Goal: Task Accomplishment & Management: Use online tool/utility

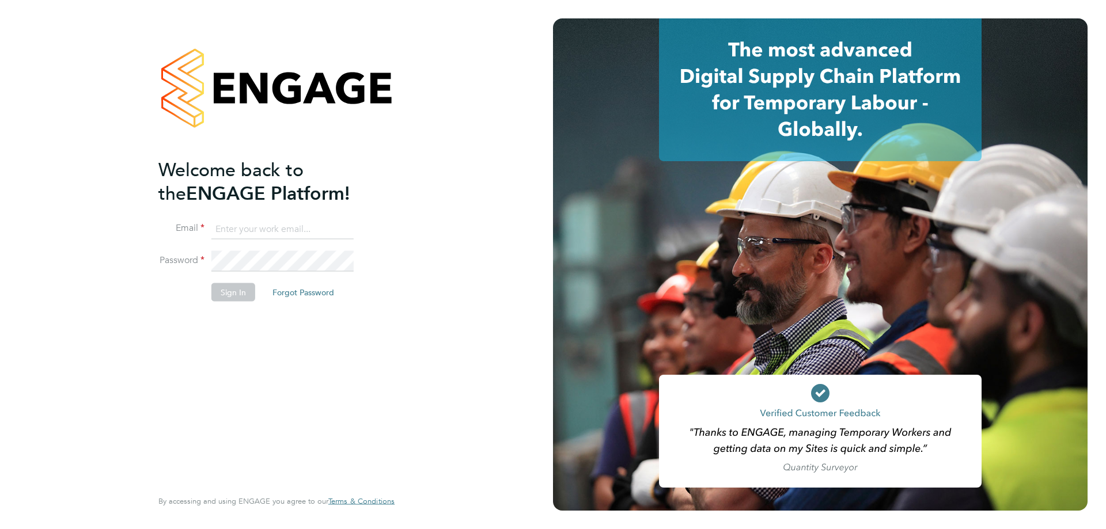
type input "amy.garcia@danielowen.co.uk"
click at [229, 291] on button "Sign In" at bounding box center [233, 292] width 44 height 18
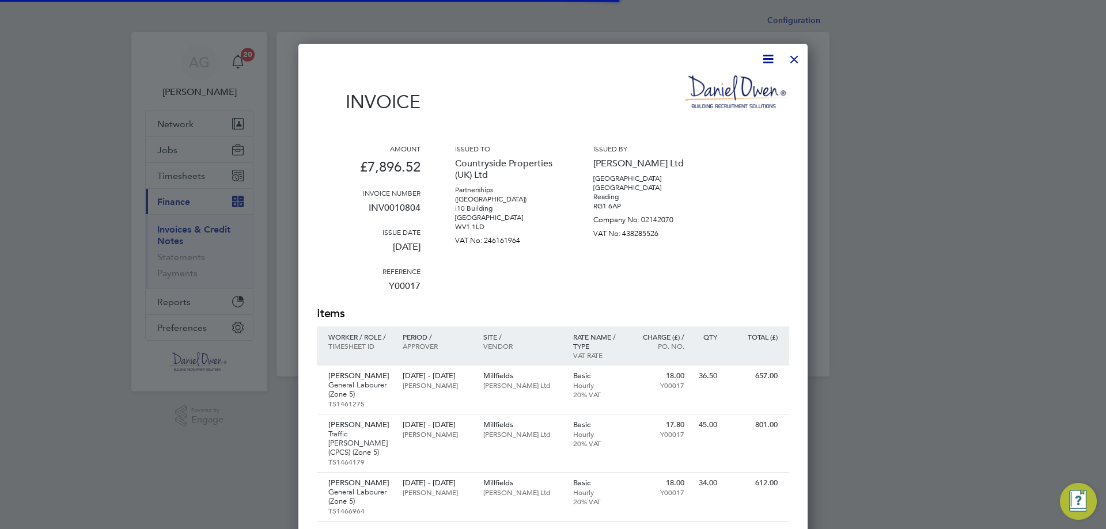
scroll to position [1150, 510]
click at [789, 58] on div at bounding box center [794, 56] width 21 height 21
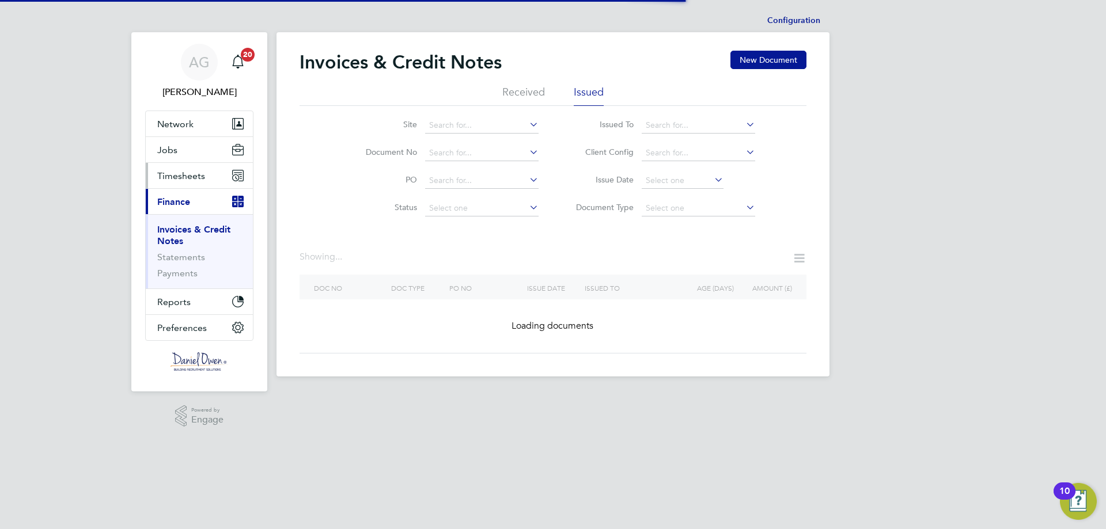
click at [195, 178] on span "Timesheets" at bounding box center [181, 176] width 48 height 11
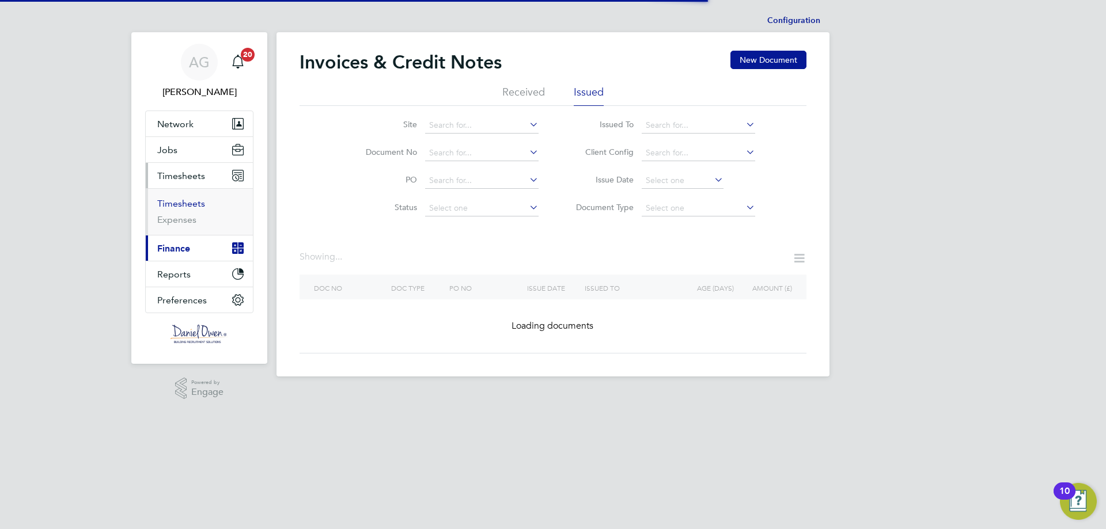
click at [190, 203] on link "Timesheets" at bounding box center [181, 203] width 48 height 11
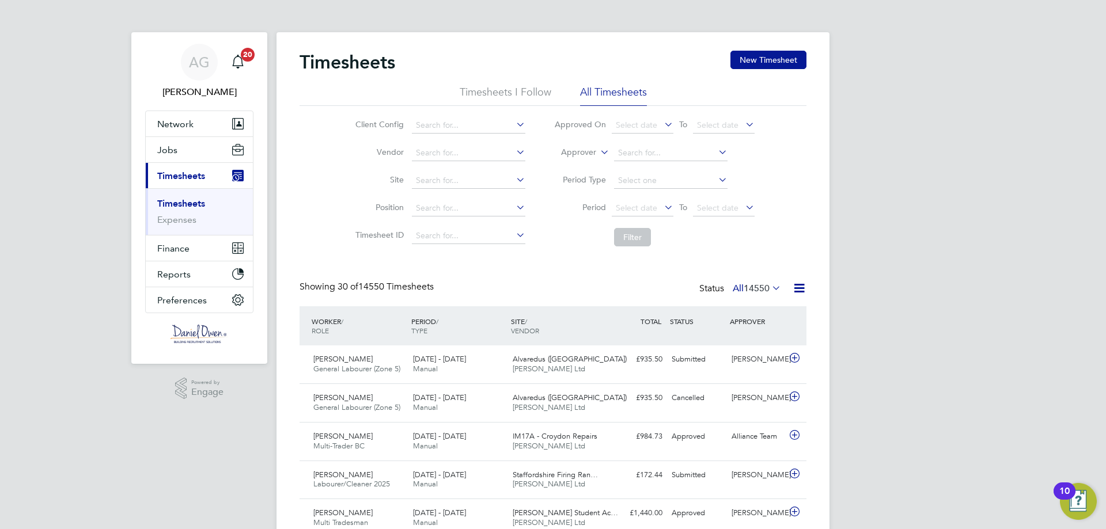
click at [598, 151] on icon at bounding box center [598, 149] width 0 height 10
click at [569, 158] on li "Worker" at bounding box center [567, 165] width 57 height 15
click at [633, 153] on input at bounding box center [670, 153] width 113 height 16
click at [662, 174] on li "[PERSON_NAME]" at bounding box center [670, 169] width 115 height 16
type input "[PERSON_NAME]"
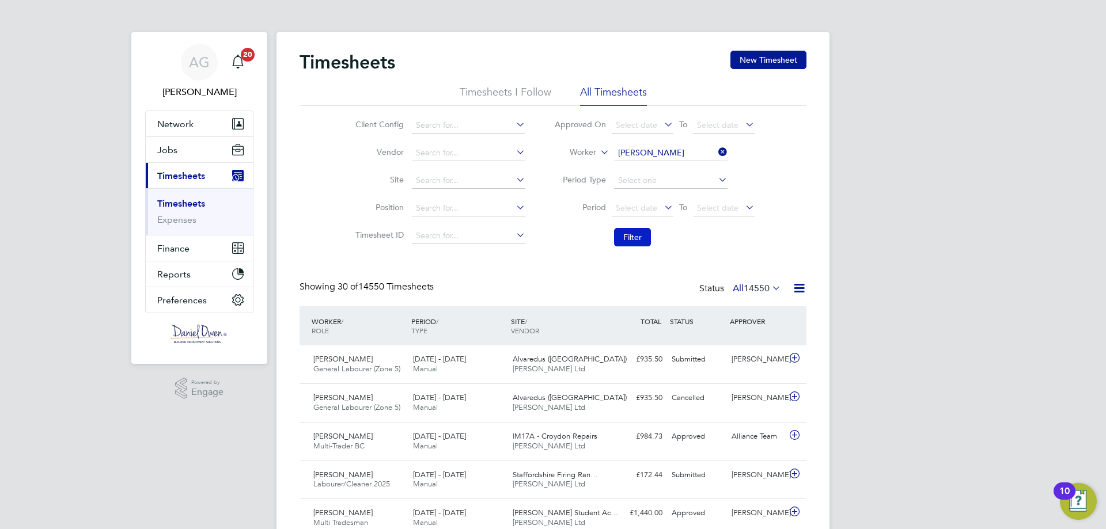
click at [639, 238] on button "Filter" at bounding box center [632, 237] width 37 height 18
click at [618, 366] on div "£1,335.51 Approved" at bounding box center [637, 359] width 60 height 19
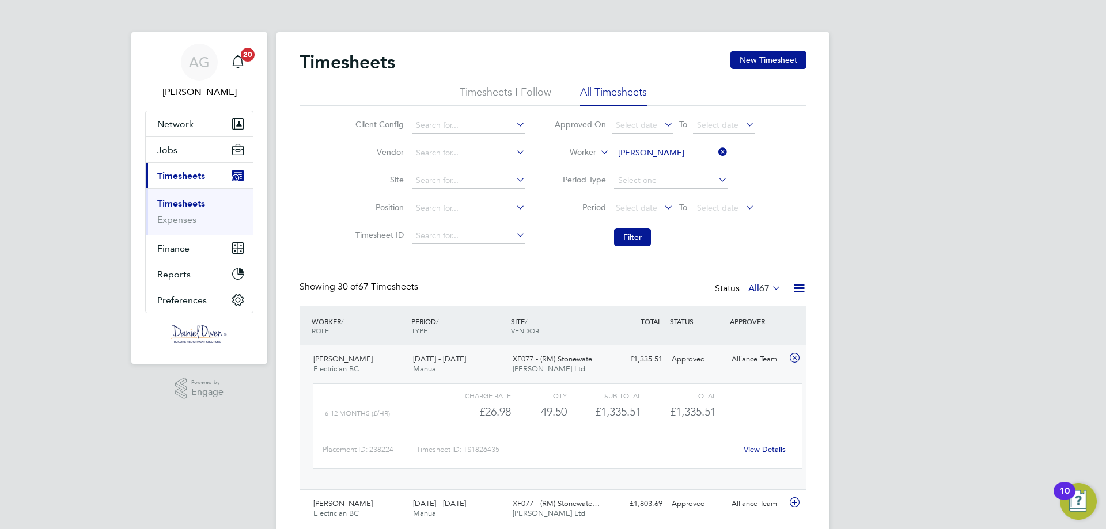
drag, startPoint x: 722, startPoint y: 153, endPoint x: 711, endPoint y: 152, distance: 11.1
click at [716, 153] on icon at bounding box center [716, 152] width 0 height 16
click at [662, 154] on input at bounding box center [670, 153] width 113 height 16
click at [656, 163] on li "[PERSON_NAME]" at bounding box center [670, 169] width 115 height 16
type input "[PERSON_NAME]"
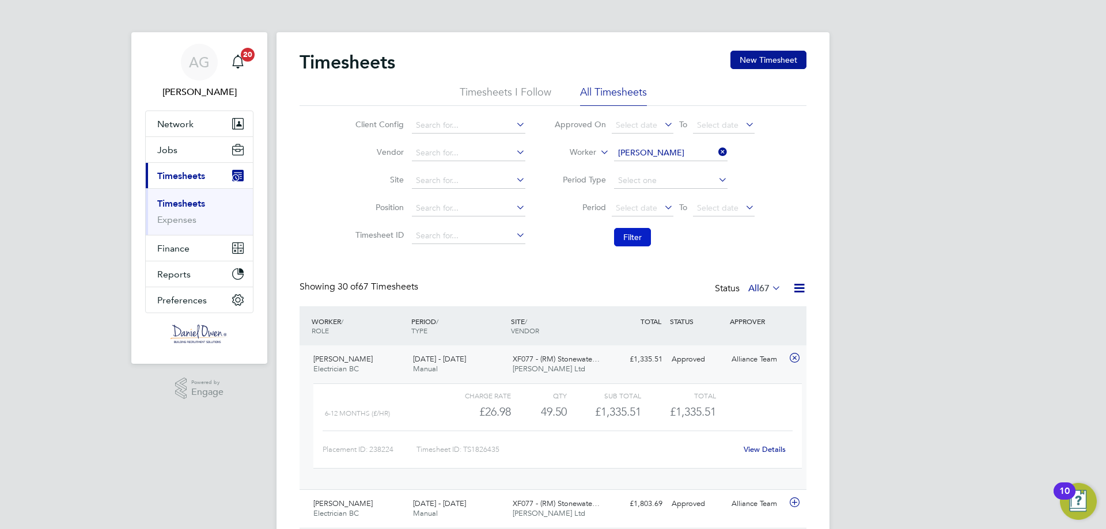
click at [643, 241] on button "Filter" at bounding box center [632, 237] width 37 height 18
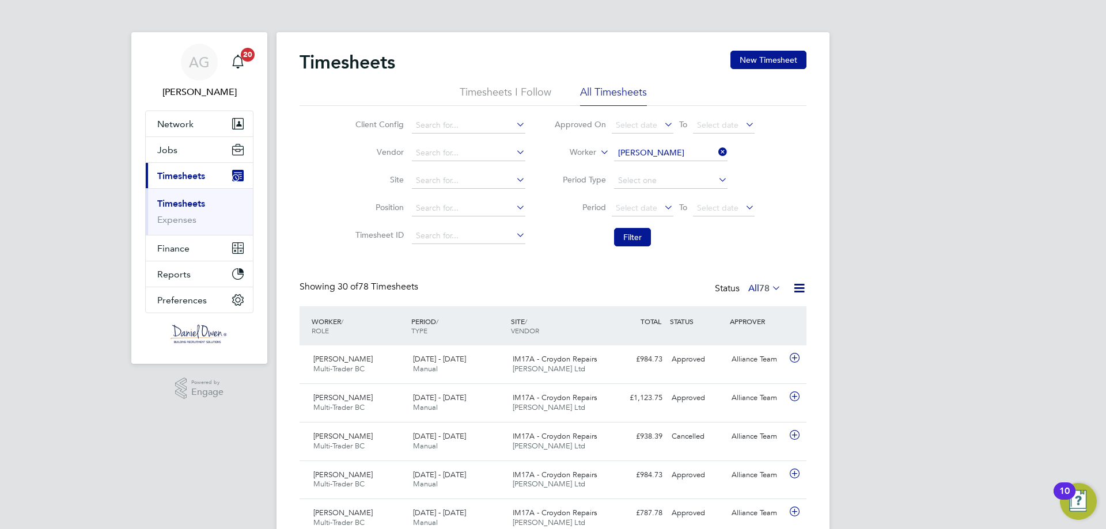
click at [716, 149] on icon at bounding box center [716, 152] width 0 height 16
click at [653, 153] on input at bounding box center [670, 153] width 113 height 16
click at [687, 164] on b "Bris" at bounding box center [694, 169] width 14 height 10
type input "[PERSON_NAME]"
click at [642, 237] on button "Filter" at bounding box center [632, 237] width 37 height 18
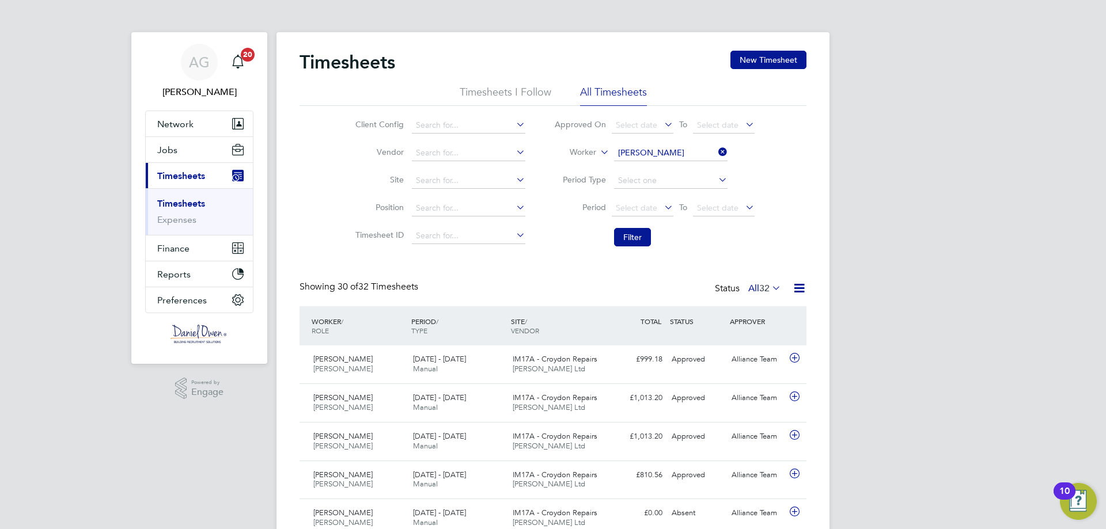
click at [716, 150] on icon at bounding box center [716, 152] width 0 height 16
click at [656, 154] on input at bounding box center [670, 153] width 113 height 16
click at [687, 164] on b "[PERSON_NAME]" at bounding box center [720, 169] width 67 height 10
type input "[PERSON_NAME]"
click at [633, 238] on button "Filter" at bounding box center [632, 237] width 37 height 18
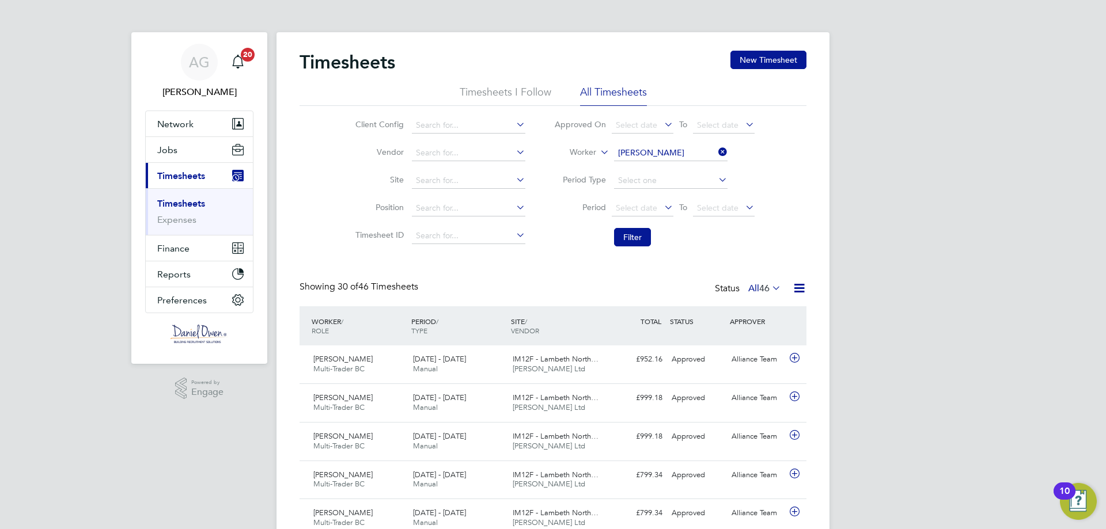
click at [716, 152] on icon at bounding box center [716, 152] width 0 height 16
click at [710, 151] on input at bounding box center [670, 153] width 113 height 16
click at [676, 170] on li "[PERSON_NAME]" at bounding box center [670, 169] width 115 height 16
type input "[PERSON_NAME]"
click at [636, 243] on button "Filter" at bounding box center [632, 237] width 37 height 18
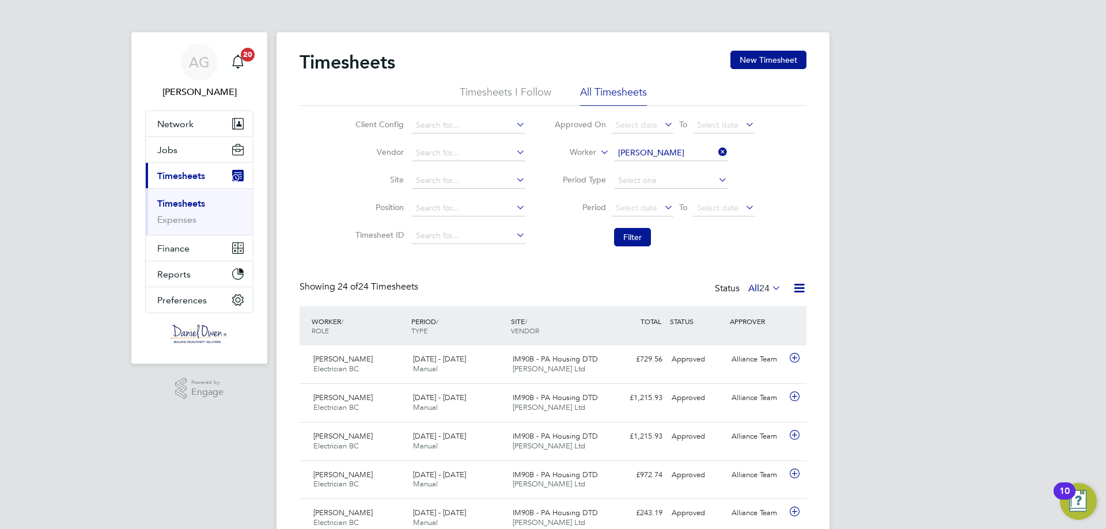
click at [716, 150] on icon at bounding box center [716, 152] width 0 height 16
click at [679, 148] on input at bounding box center [670, 153] width 113 height 16
click at [687, 168] on b "[PERSON_NAME]" at bounding box center [720, 169] width 67 height 10
type input "[PERSON_NAME]"
click at [638, 238] on button "Filter" at bounding box center [632, 237] width 37 height 18
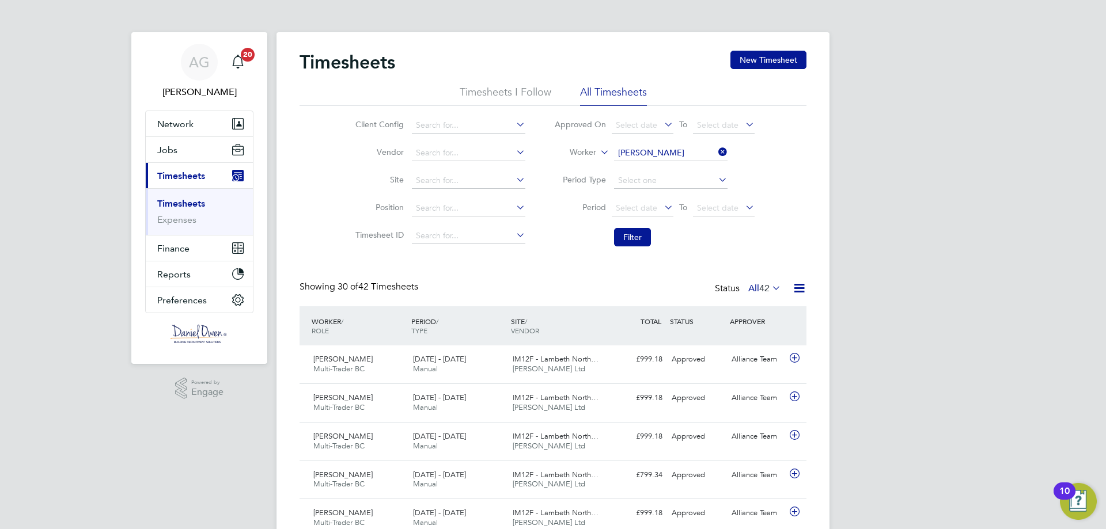
click at [716, 147] on icon at bounding box center [716, 152] width 0 height 16
click at [660, 154] on input at bounding box center [670, 153] width 113 height 16
drag, startPoint x: 662, startPoint y: 153, endPoint x: 576, endPoint y: 157, distance: 86.0
click at [577, 157] on li "Worker [PERSON_NAME]" at bounding box center [654, 153] width 229 height 28
click at [643, 171] on li "[PERSON_NAME]" at bounding box center [670, 169] width 115 height 16
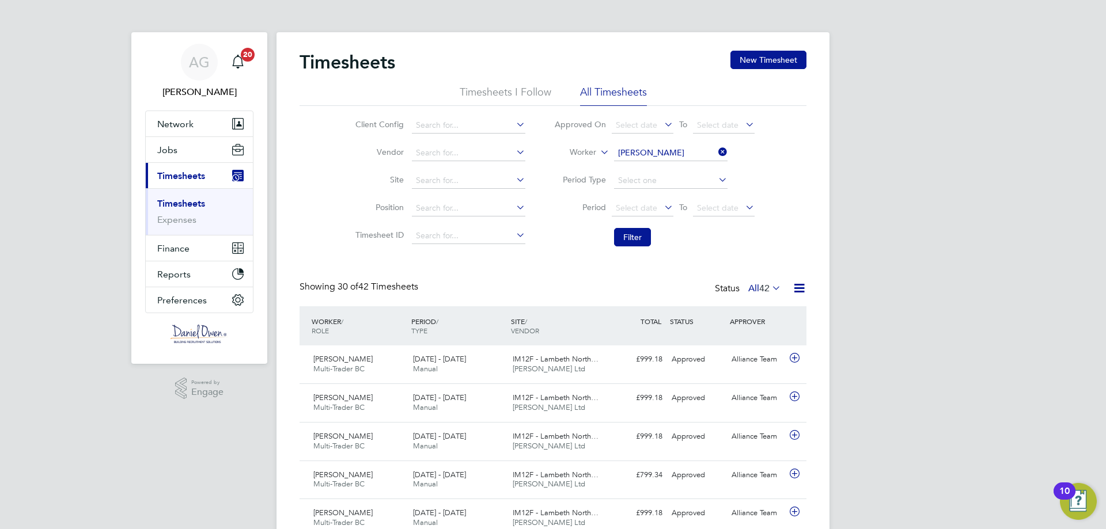
type input "[PERSON_NAME]"
click at [620, 235] on button "Filter" at bounding box center [632, 237] width 37 height 18
